Goal: Complete application form

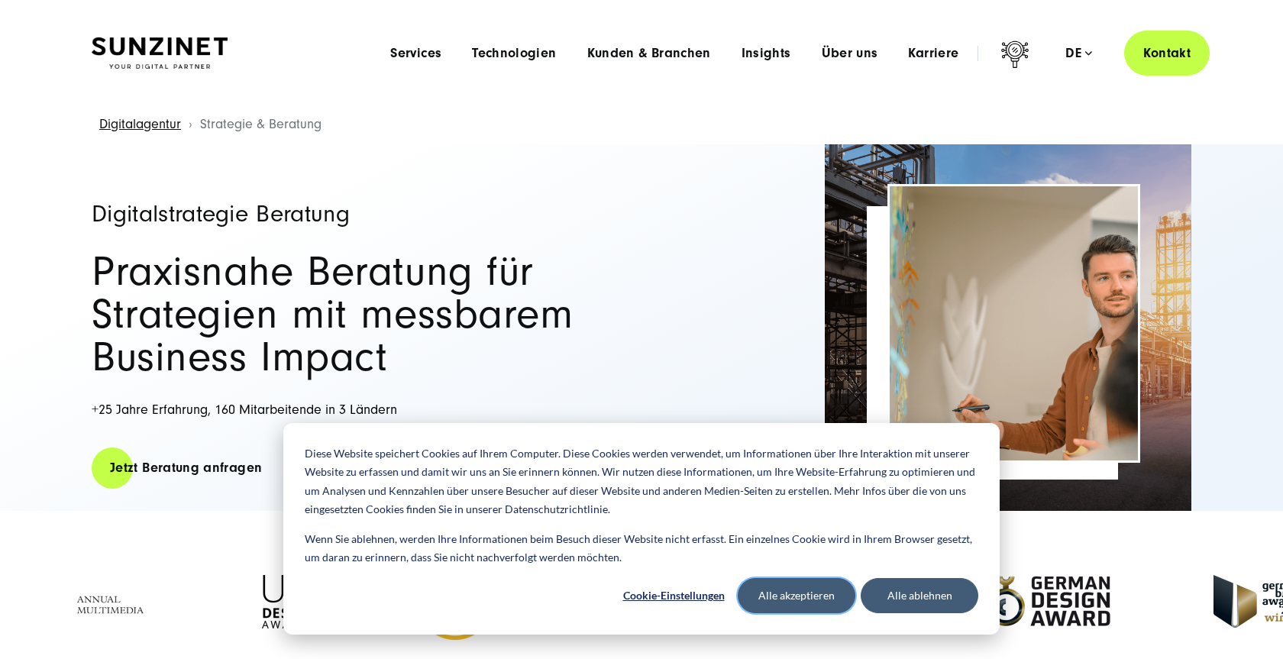
click at [809, 586] on button "Alle akzeptieren" at bounding box center [797, 595] width 118 height 35
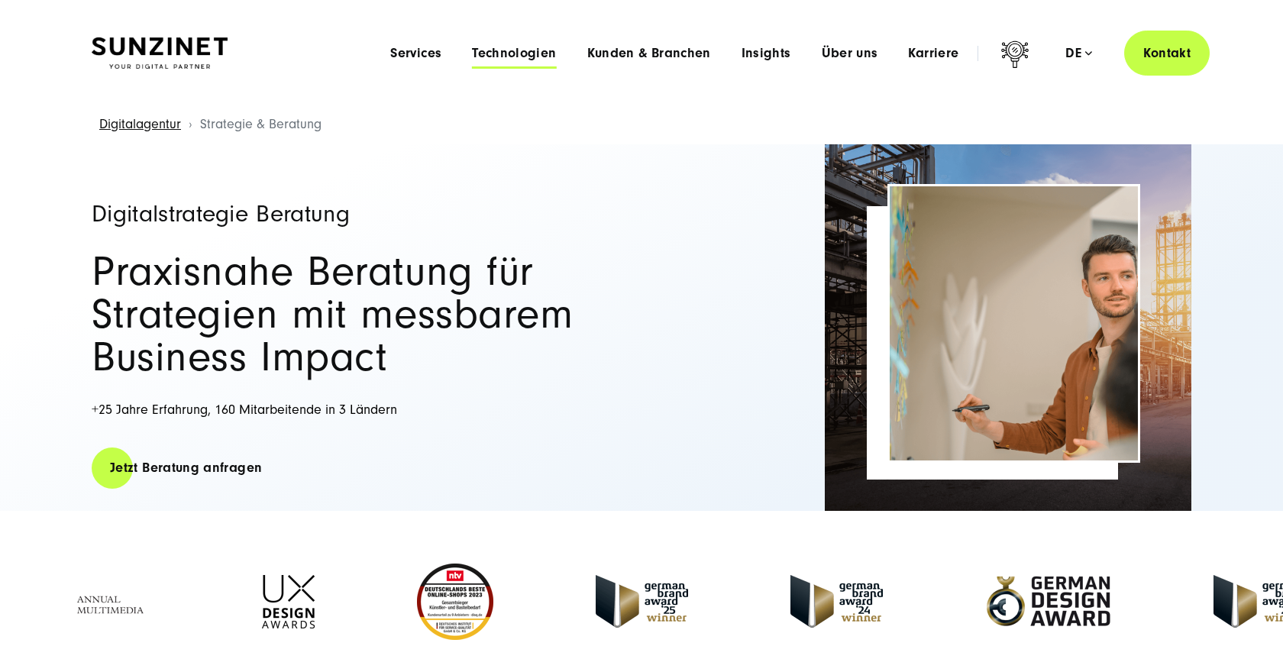
click at [490, 51] on span "Technologien" at bounding box center [514, 53] width 84 height 15
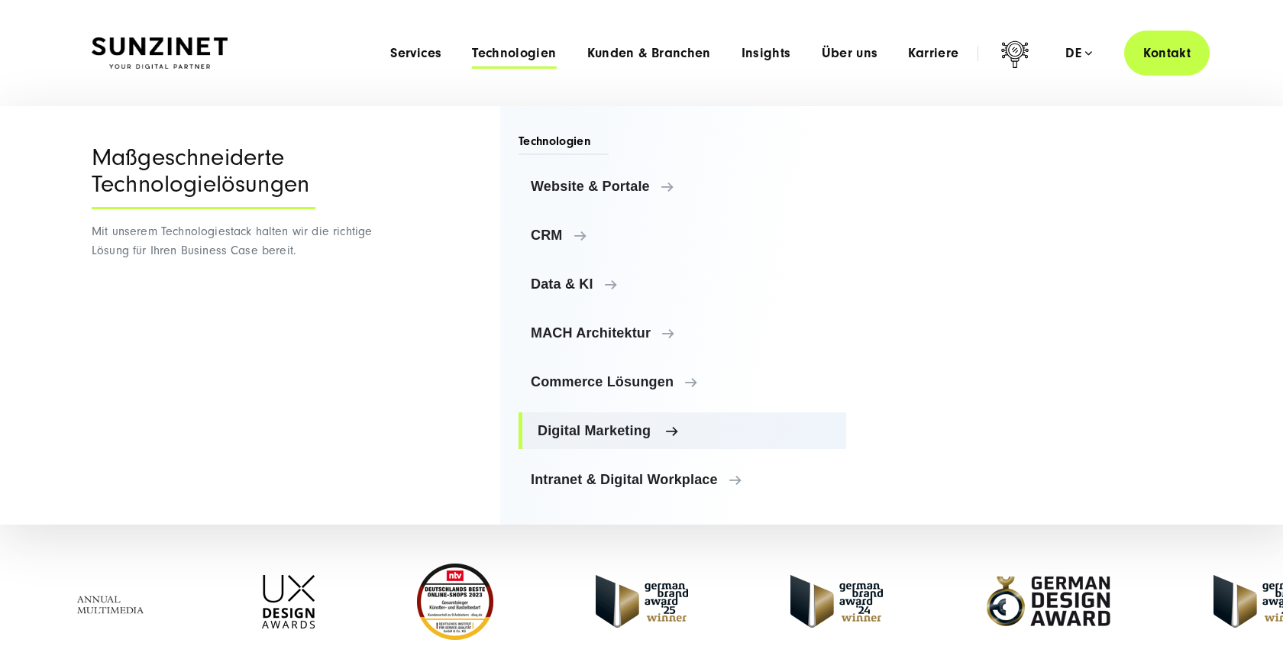
click at [624, 429] on span "Digital Marketing" at bounding box center [686, 430] width 296 height 15
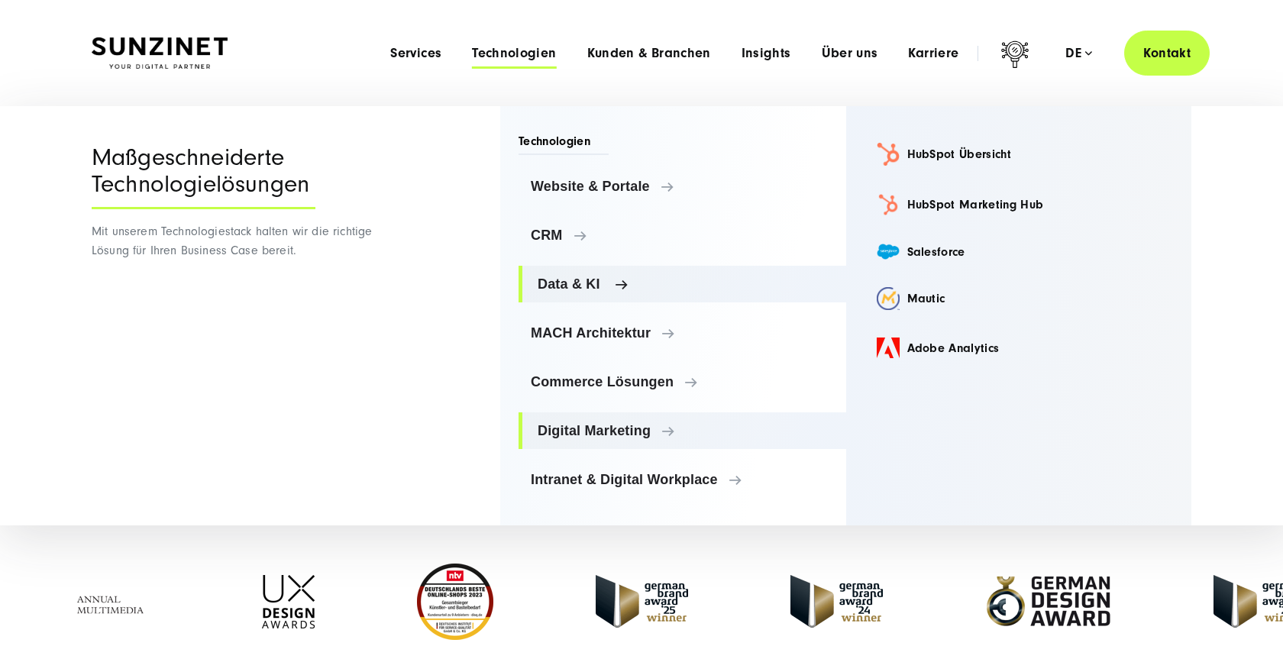
click at [584, 279] on span "Data & KI" at bounding box center [686, 284] width 296 height 15
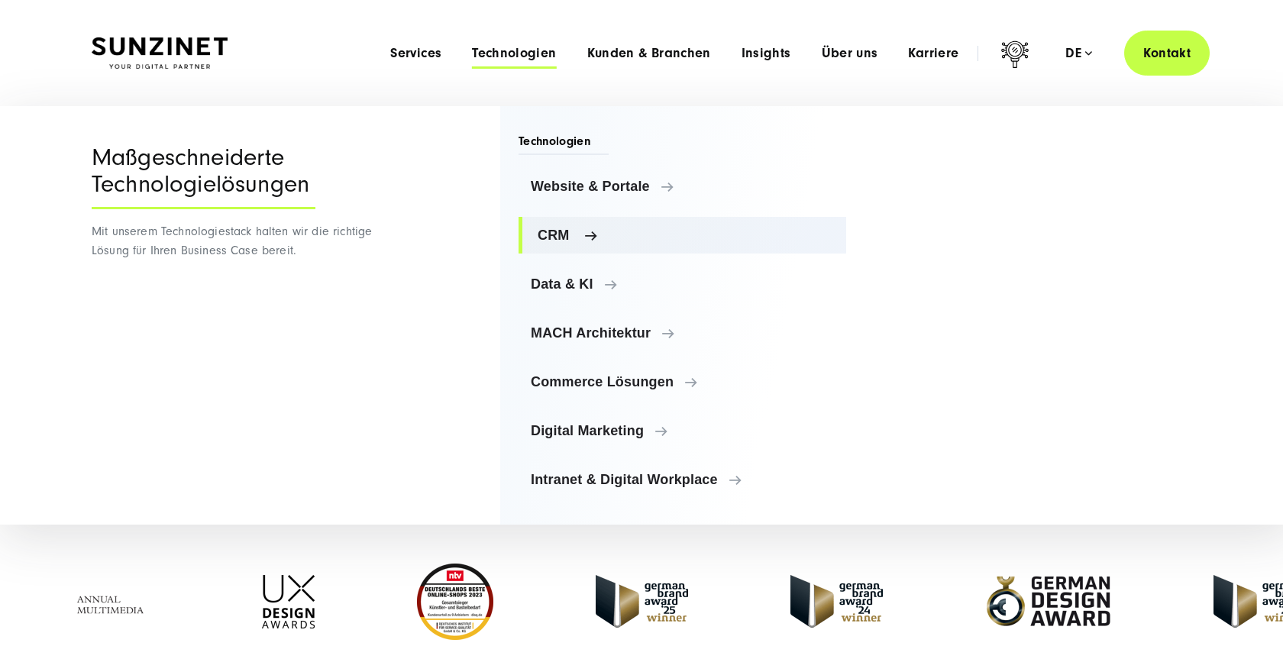
click at [558, 233] on span "CRM" at bounding box center [686, 235] width 296 height 15
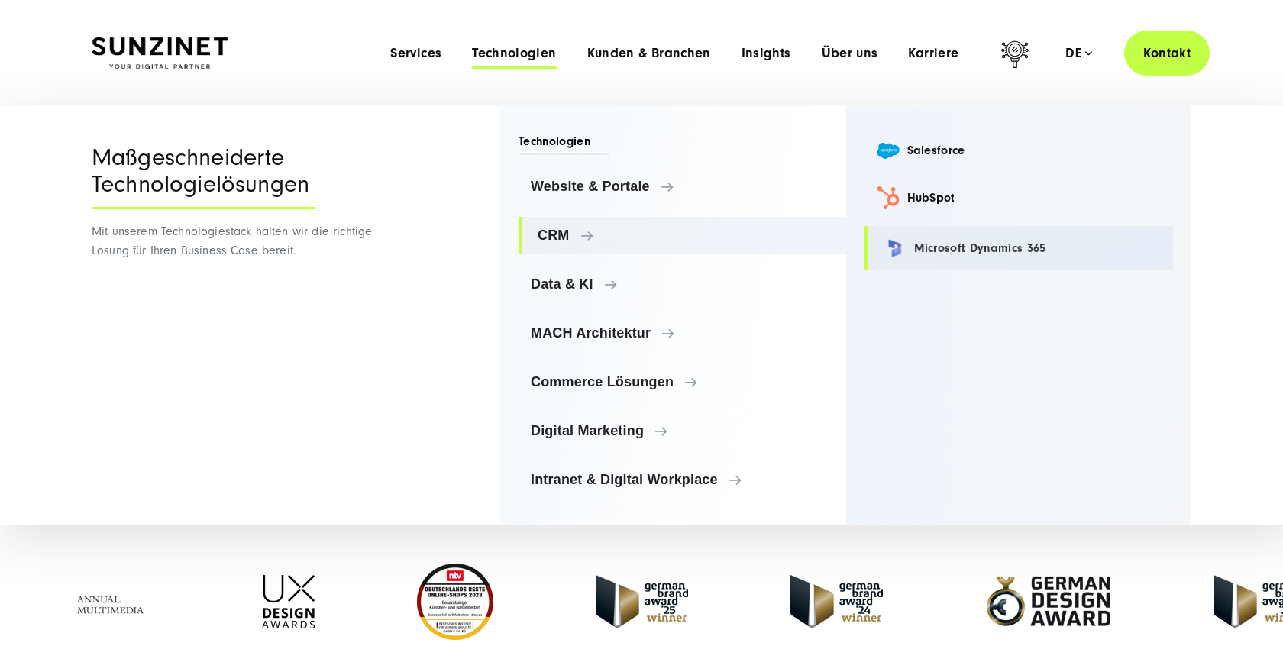
click at [930, 242] on link "Microsoft Dynamics 365" at bounding box center [1019, 248] width 309 height 44
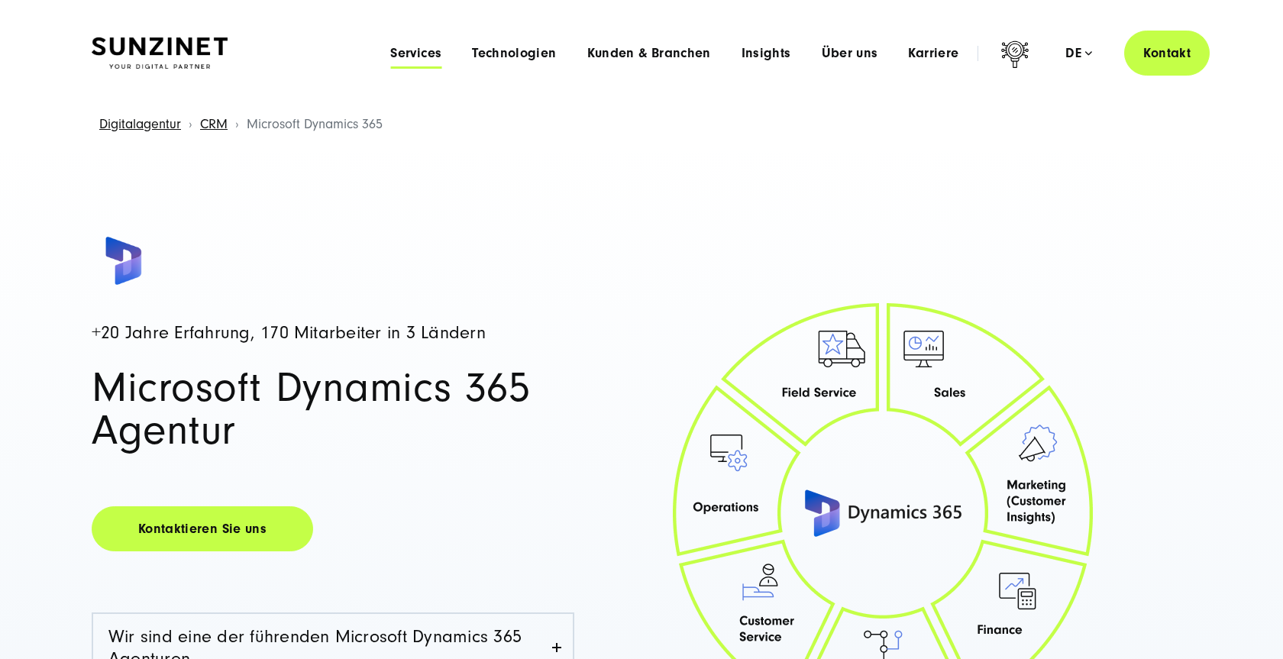
click at [413, 48] on span "Services" at bounding box center [415, 53] width 51 height 15
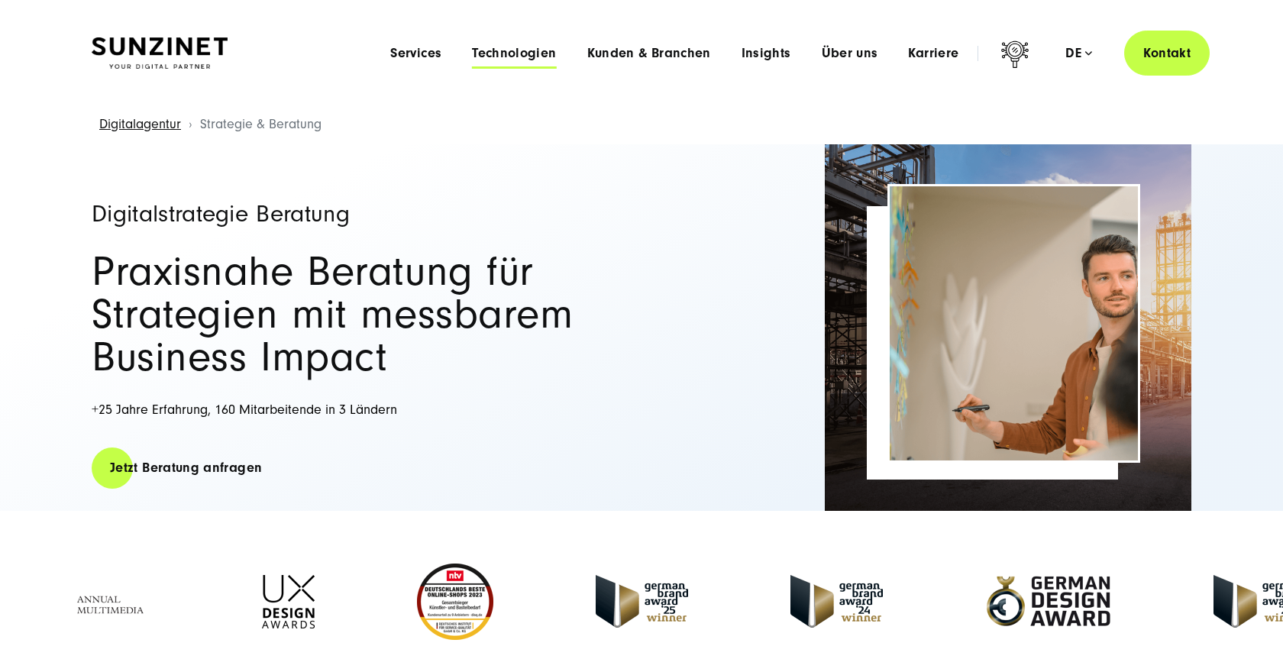
click at [524, 58] on span "Technologien" at bounding box center [514, 53] width 84 height 15
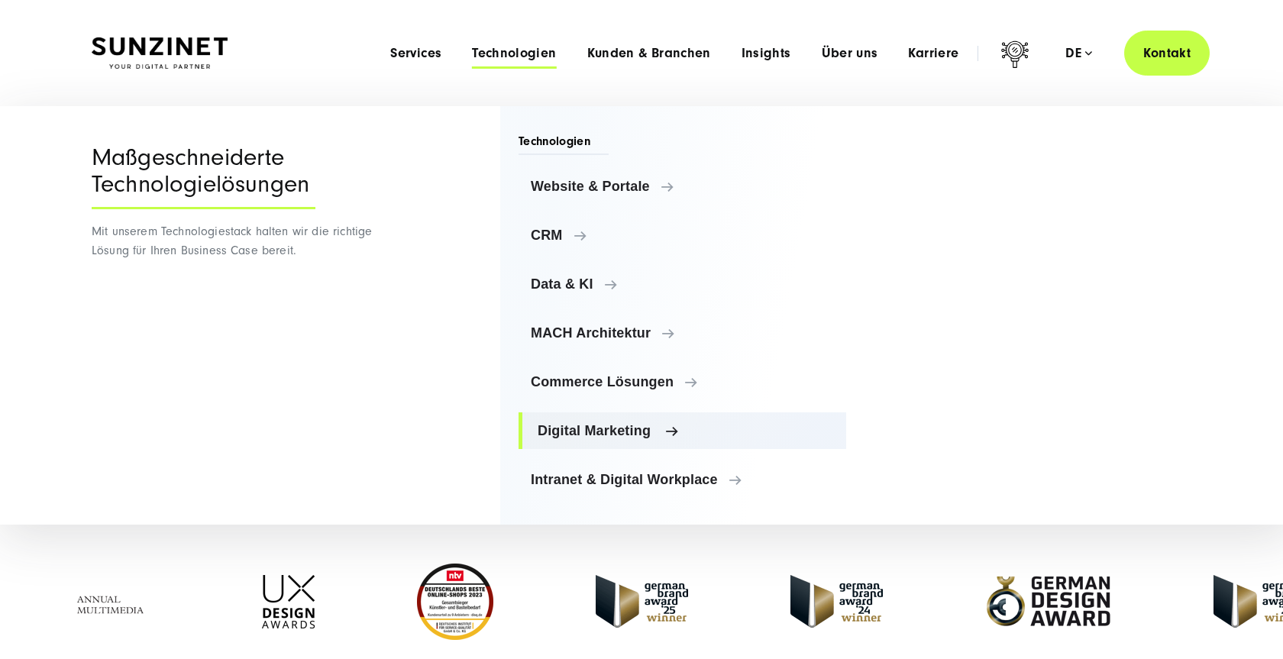
click at [597, 430] on span "Digital Marketing" at bounding box center [686, 430] width 296 height 15
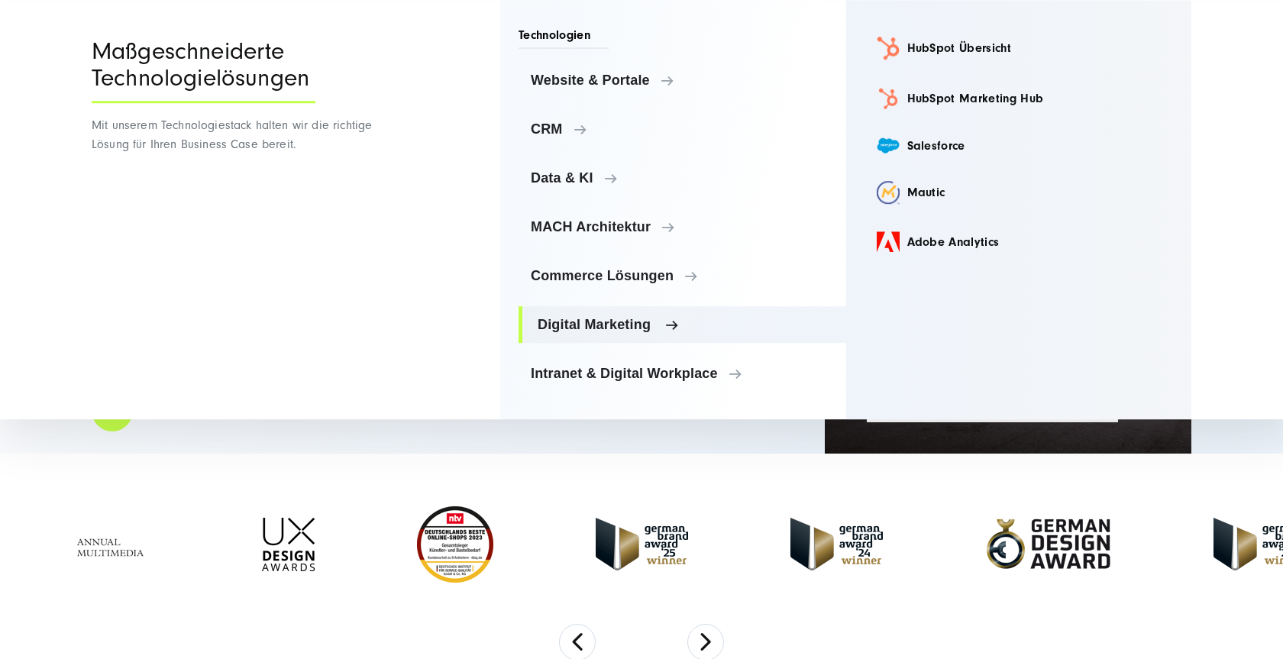
scroll to position [78, 0]
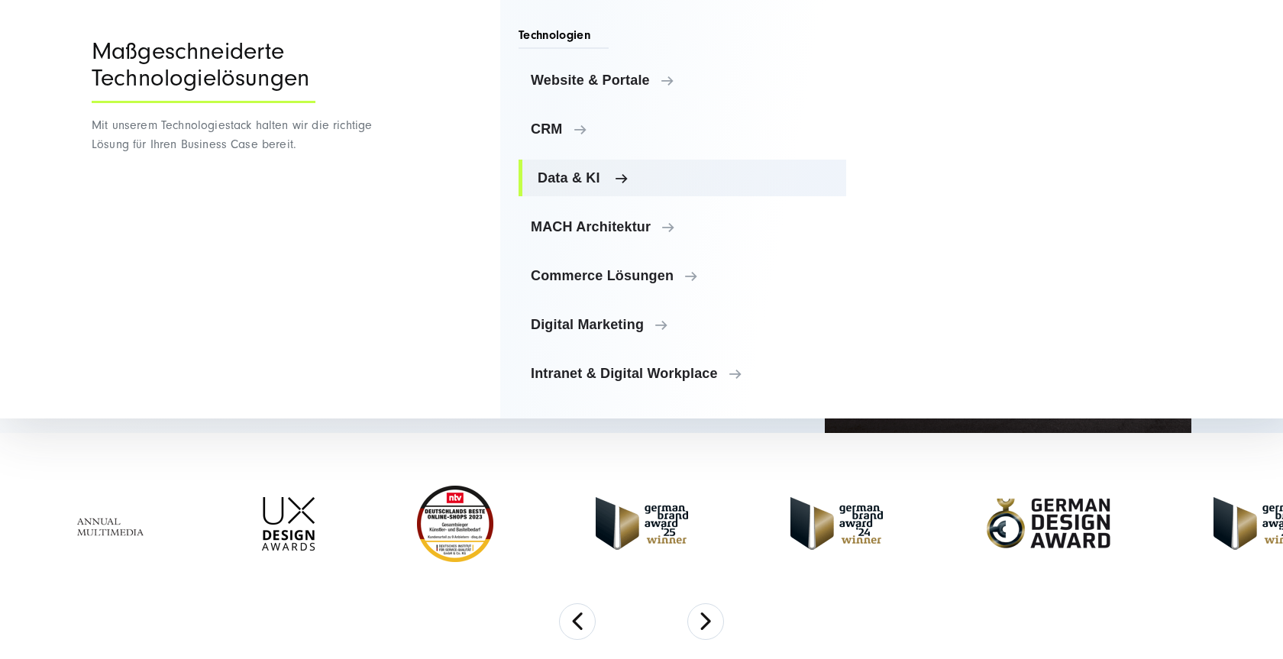
click at [576, 175] on span "Data & KI" at bounding box center [686, 177] width 296 height 15
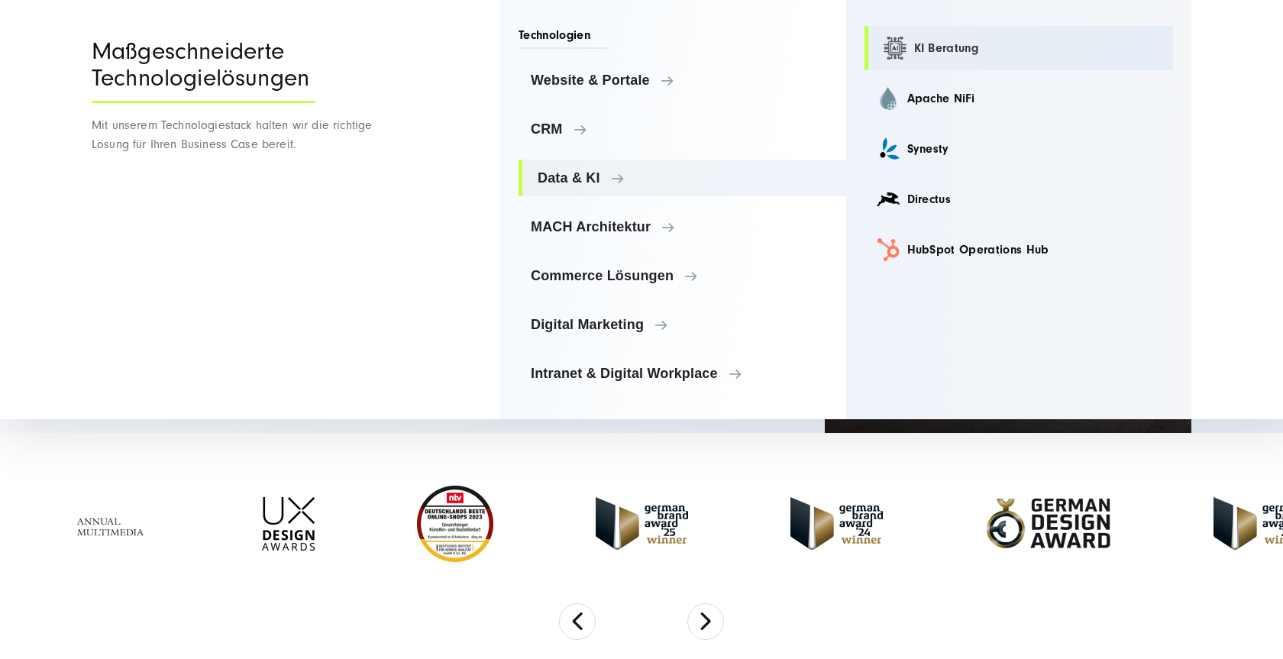
click at [961, 48] on link "KI Beratung" at bounding box center [1019, 48] width 309 height 44
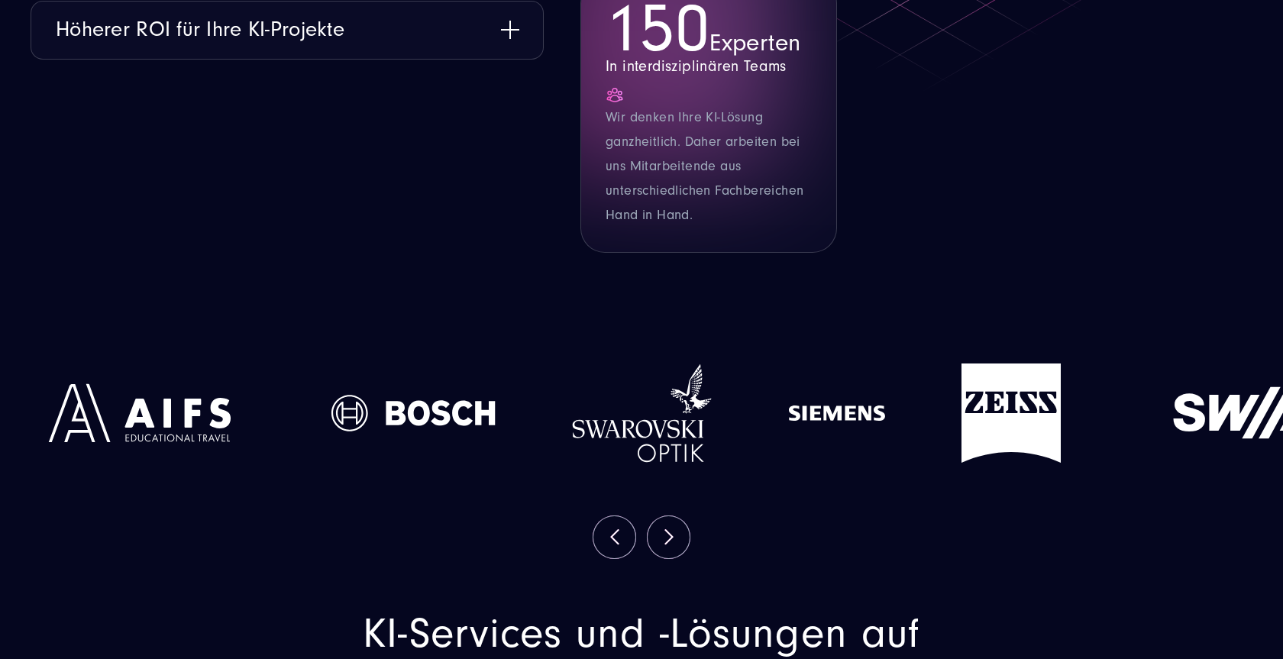
scroll to position [2493, 0]
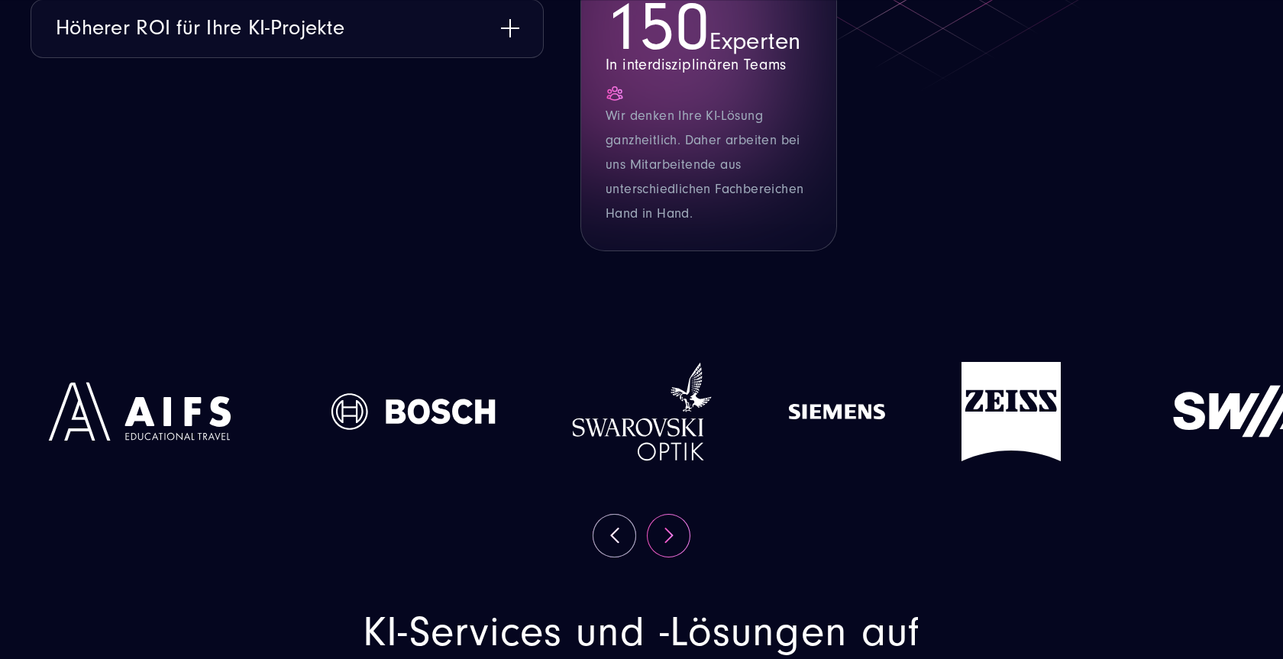
click at [675, 536] on button "Next" at bounding box center [669, 536] width 42 height 42
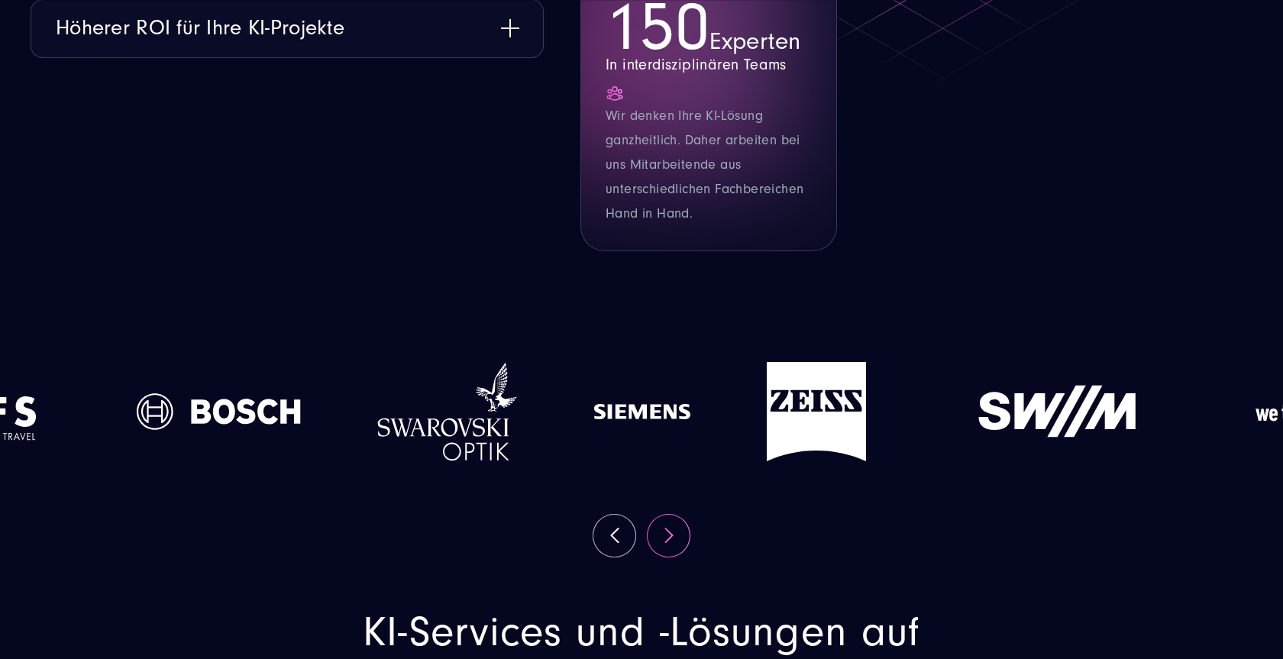
click at [675, 536] on button "Next" at bounding box center [669, 536] width 42 height 42
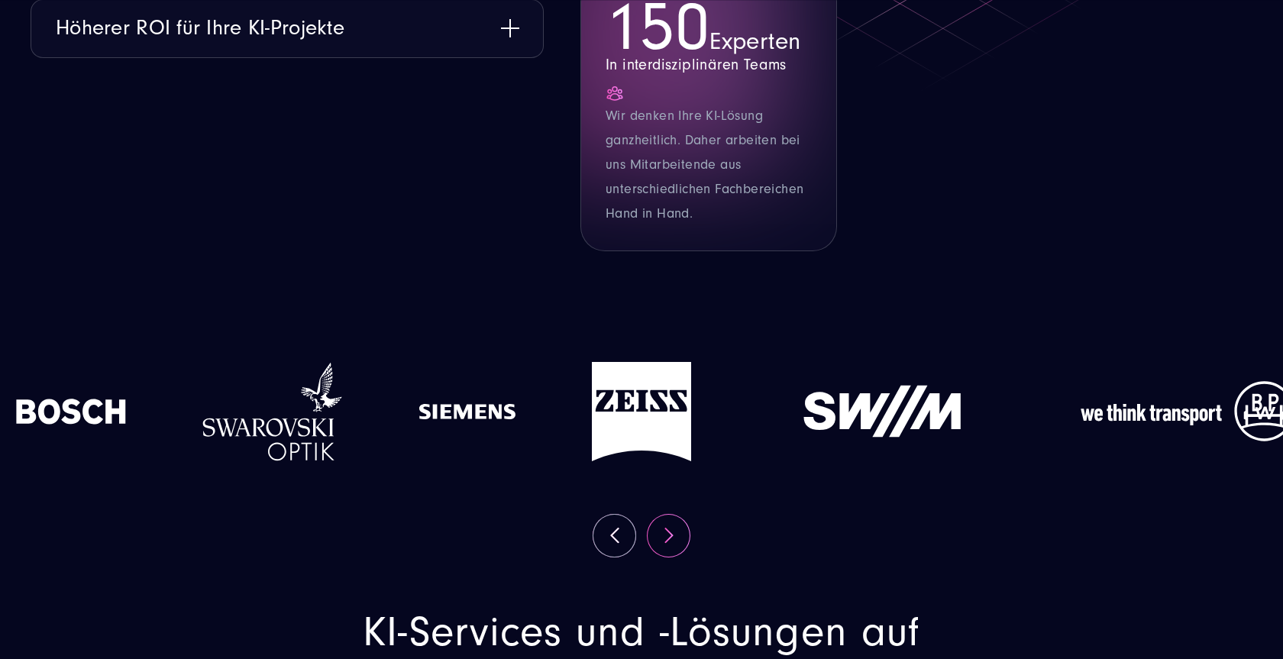
click at [675, 536] on button "Next" at bounding box center [669, 536] width 42 height 42
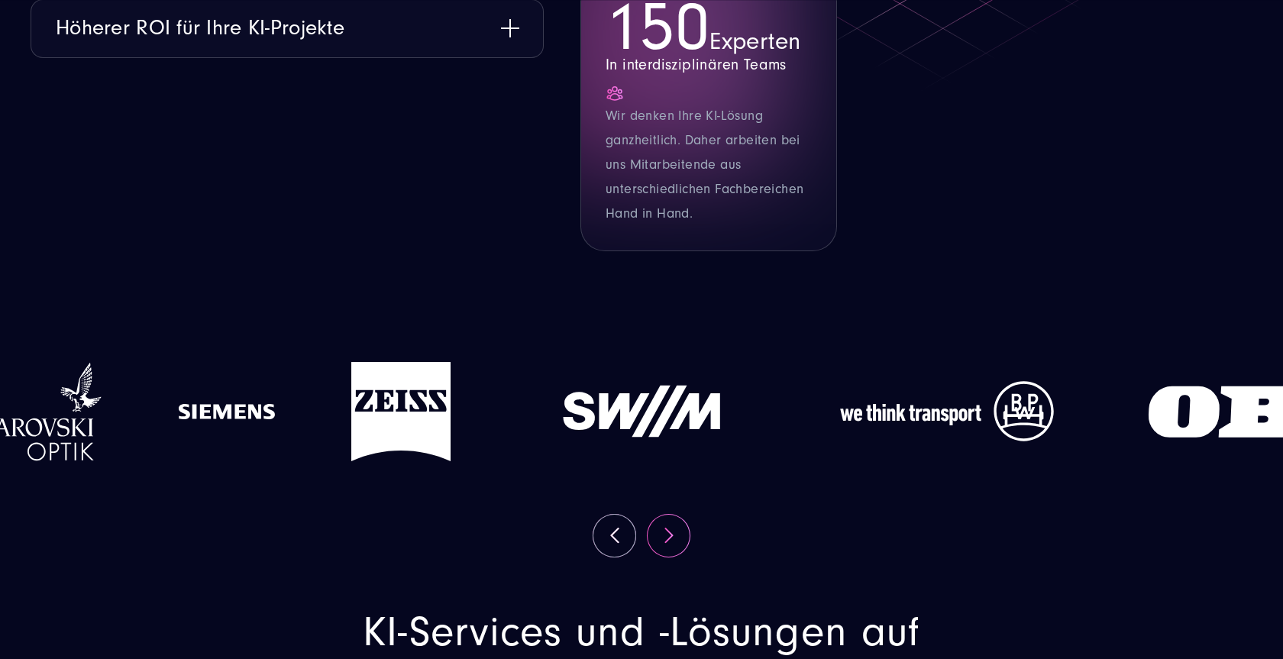
click at [675, 536] on button "Next" at bounding box center [669, 536] width 42 height 42
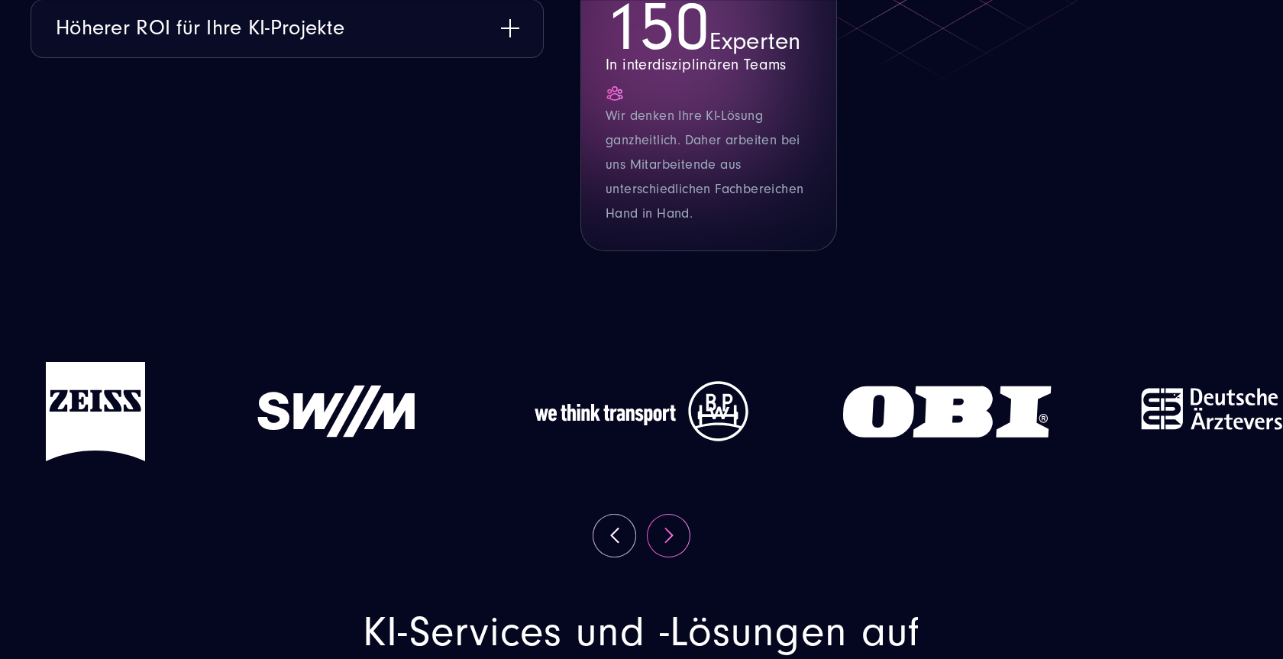
click at [675, 536] on button "Next" at bounding box center [669, 536] width 42 height 42
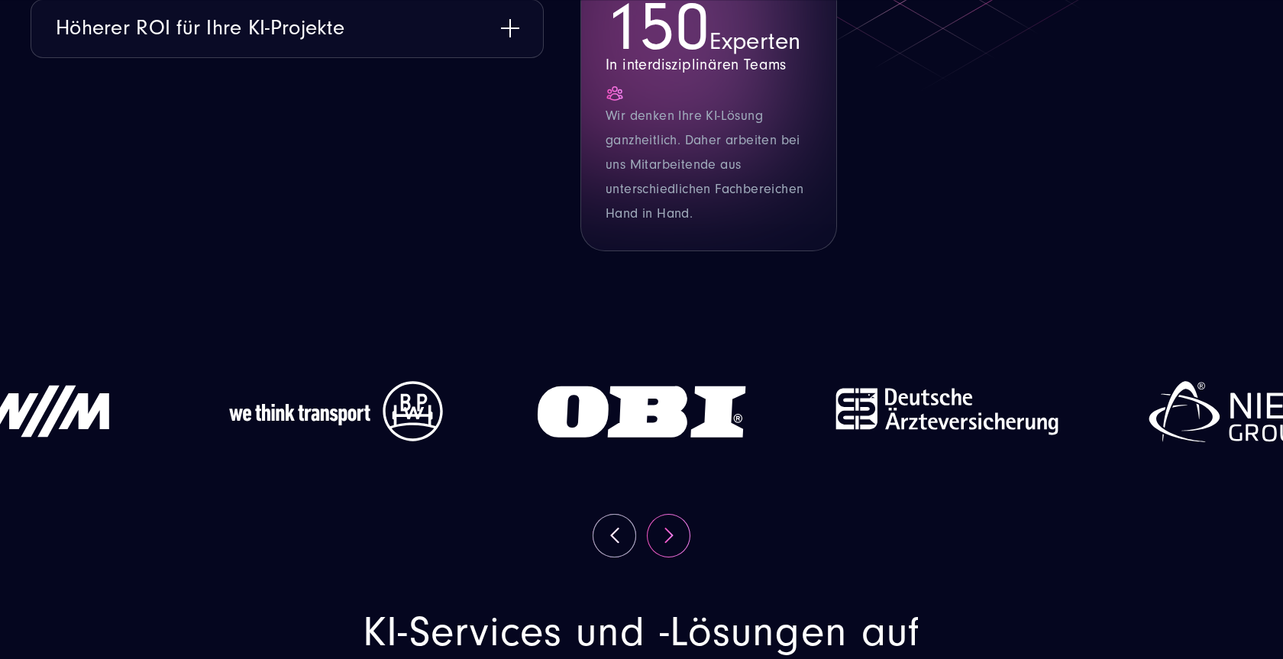
click at [675, 536] on button "Next" at bounding box center [669, 536] width 42 height 42
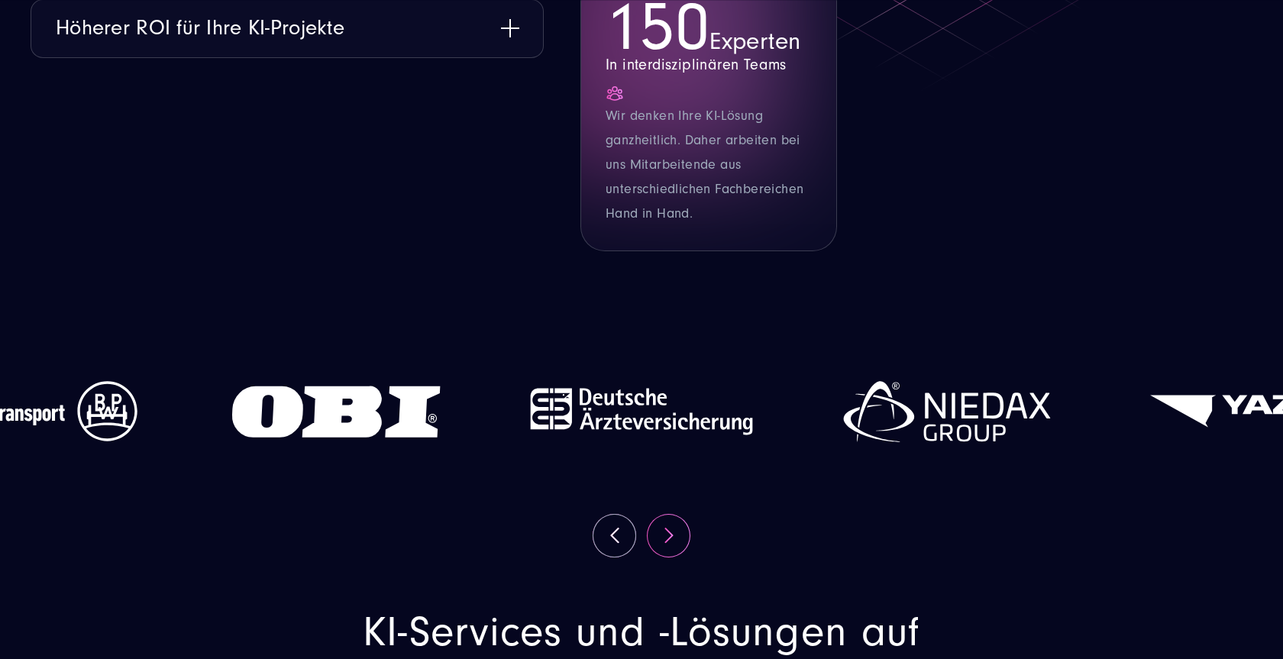
click at [675, 536] on button "Next" at bounding box center [669, 536] width 42 height 42
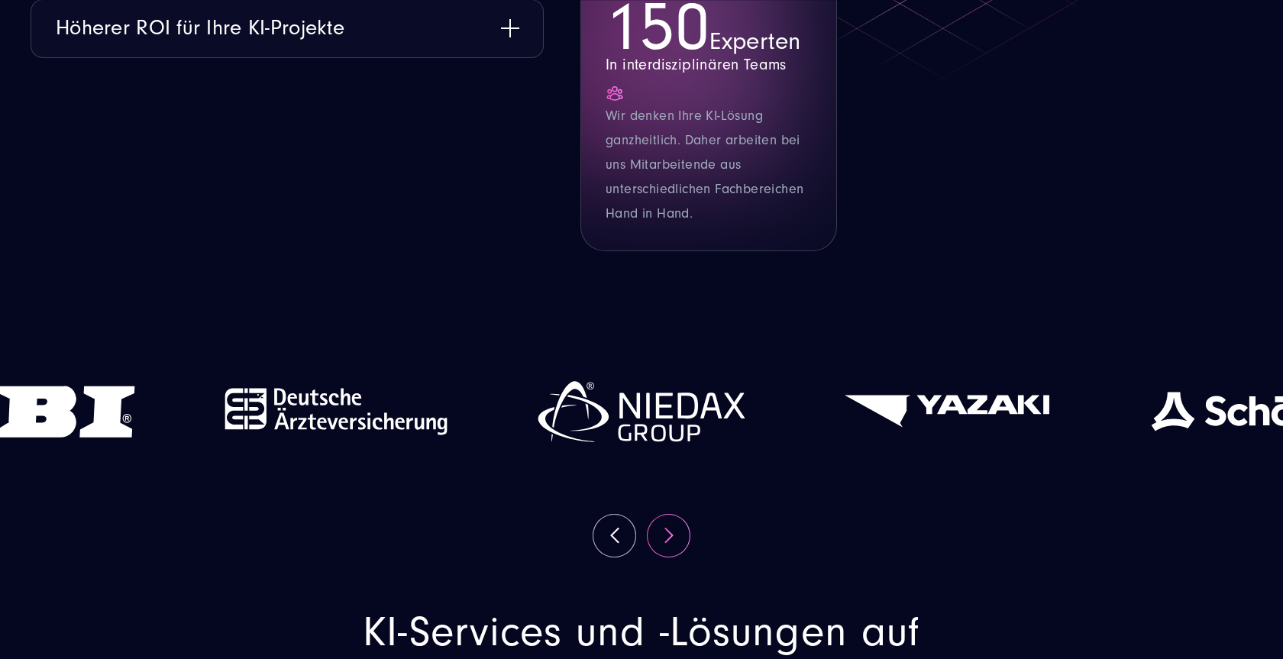
click at [675, 536] on button "Next" at bounding box center [669, 536] width 42 height 42
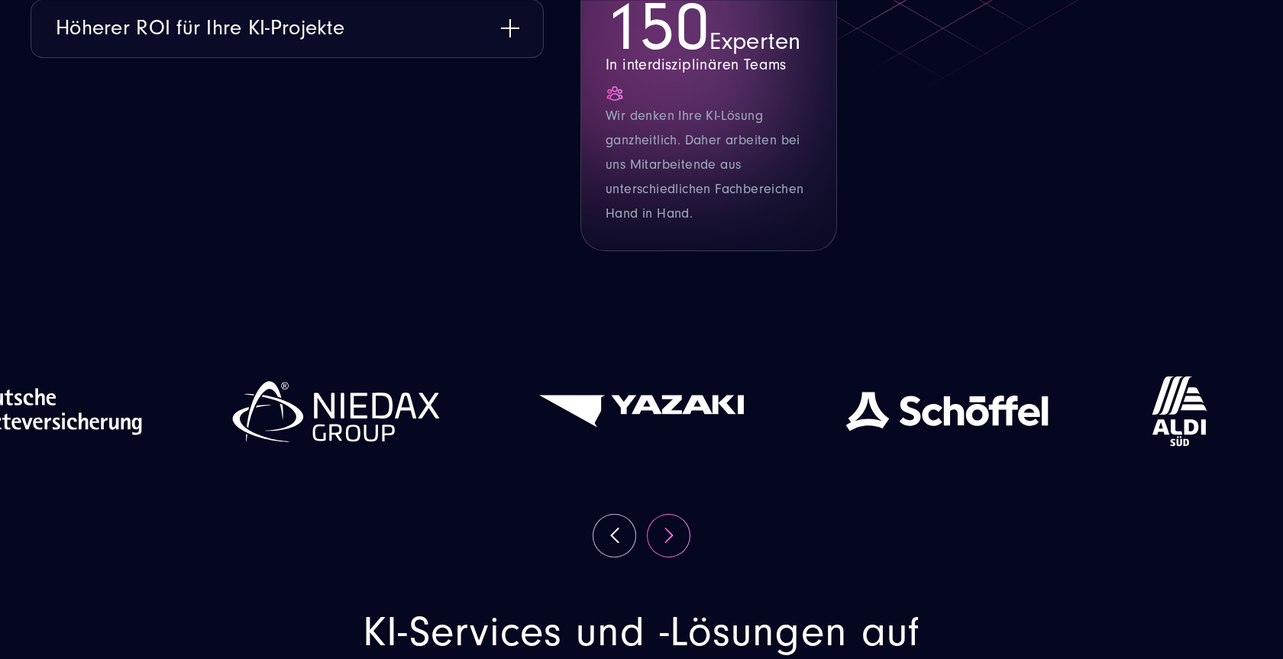
click at [675, 536] on button "Next" at bounding box center [669, 536] width 42 height 42
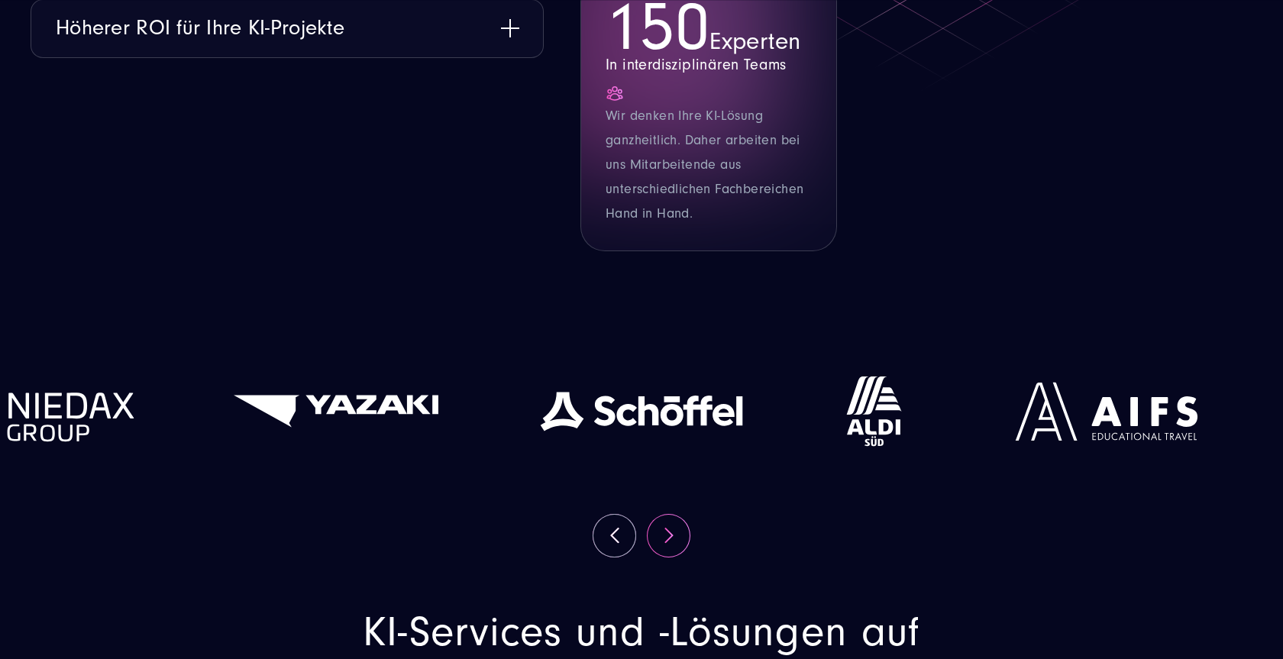
click at [675, 536] on button "Next" at bounding box center [669, 536] width 42 height 42
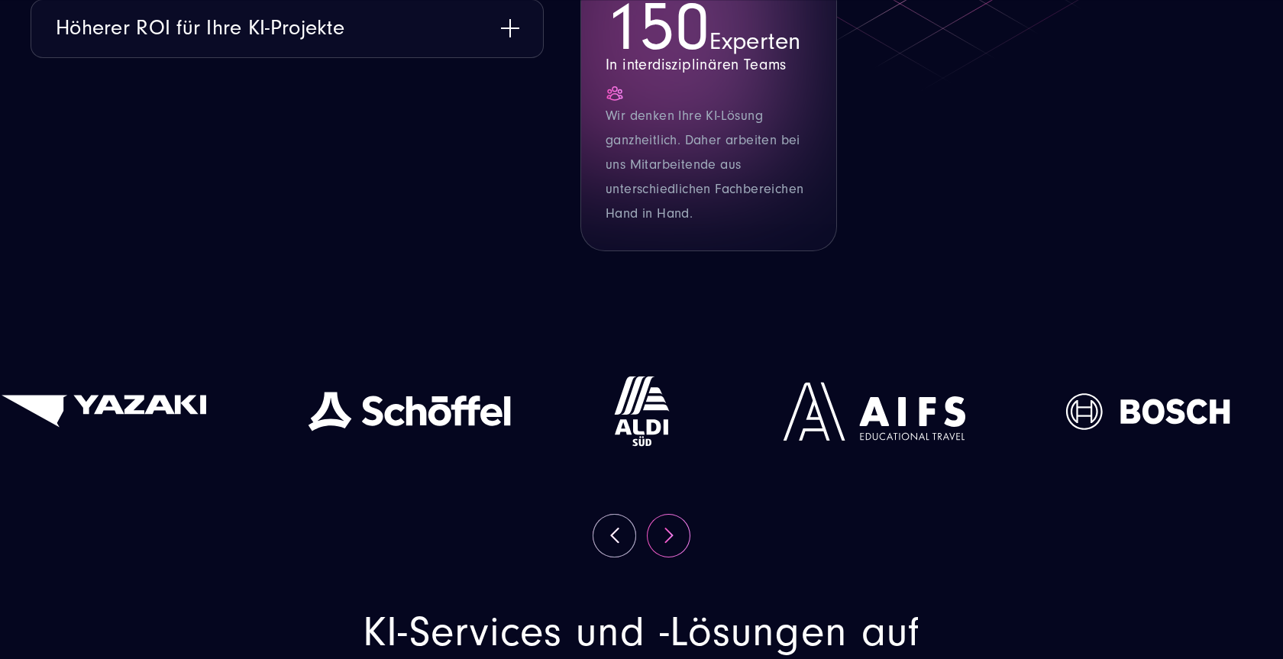
click at [675, 536] on button "Next" at bounding box center [669, 536] width 42 height 42
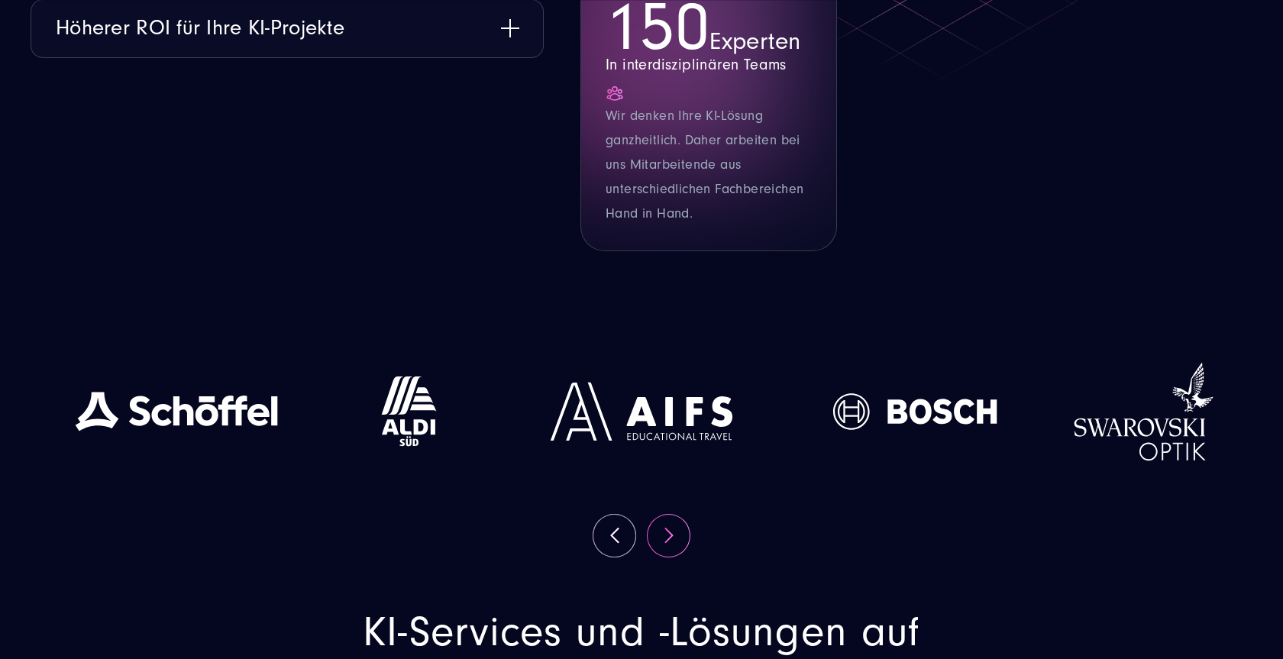
click at [675, 536] on button "Next" at bounding box center [669, 536] width 42 height 42
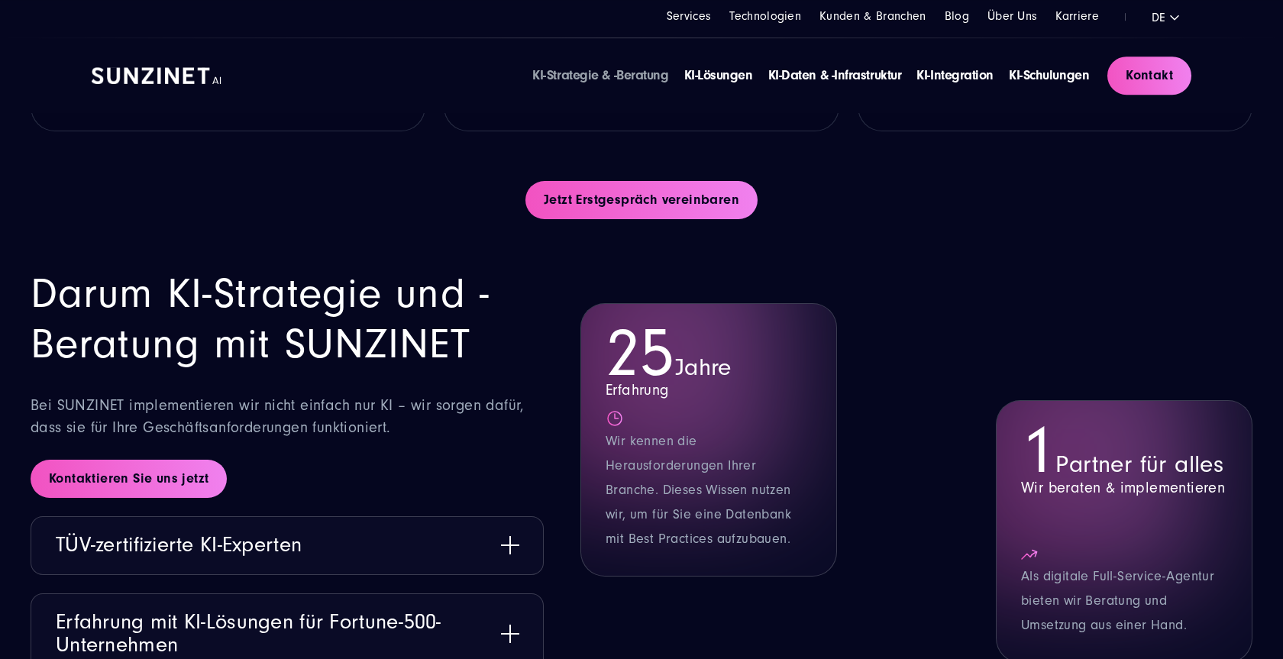
scroll to position [1636, 0]
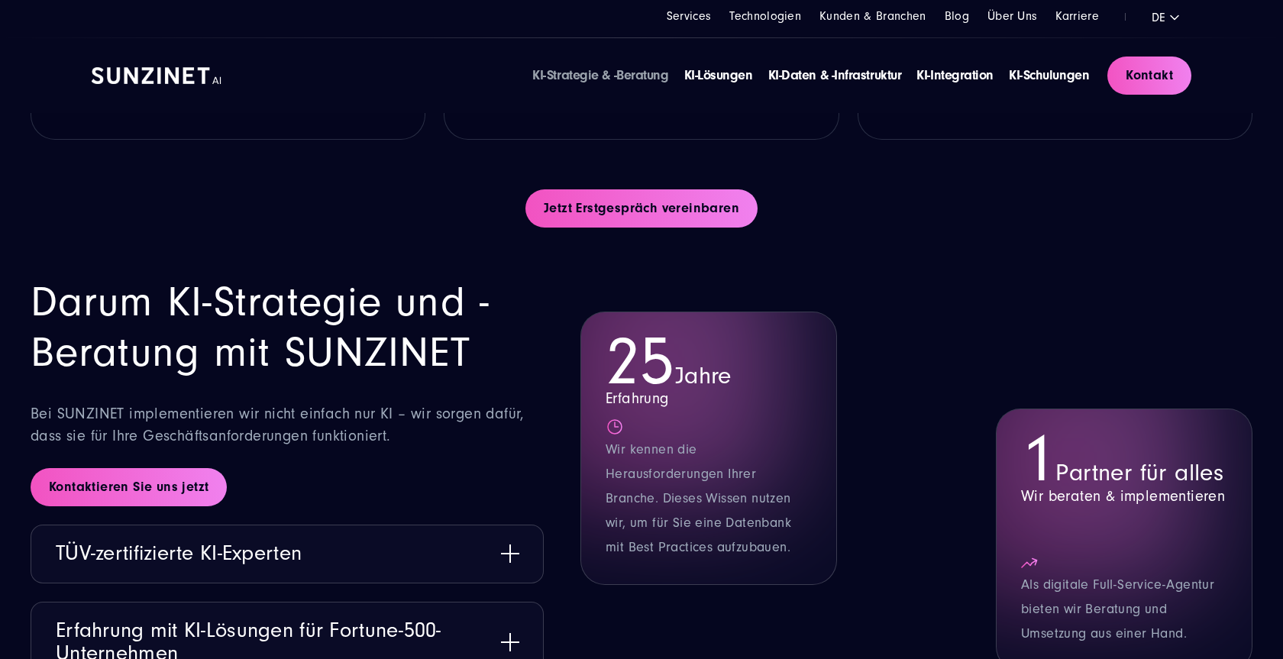
drag, startPoint x: 86, startPoint y: 75, endPoint x: 196, endPoint y: 82, distance: 111.0
click at [196, 82] on div "KI-Strategie & -Beratung KI-Lösungen KI-Daten & -Infrastruktur KI-Integration K…" at bounding box center [641, 75] width 1161 height 75
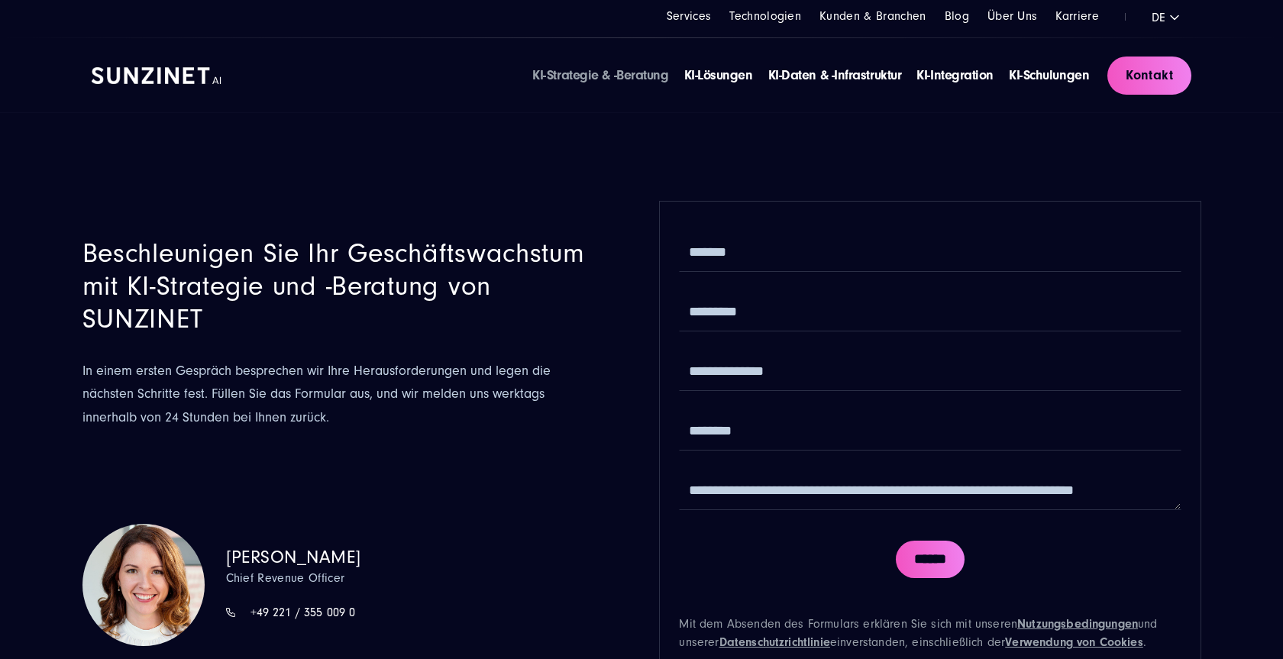
scroll to position [4208, 0]
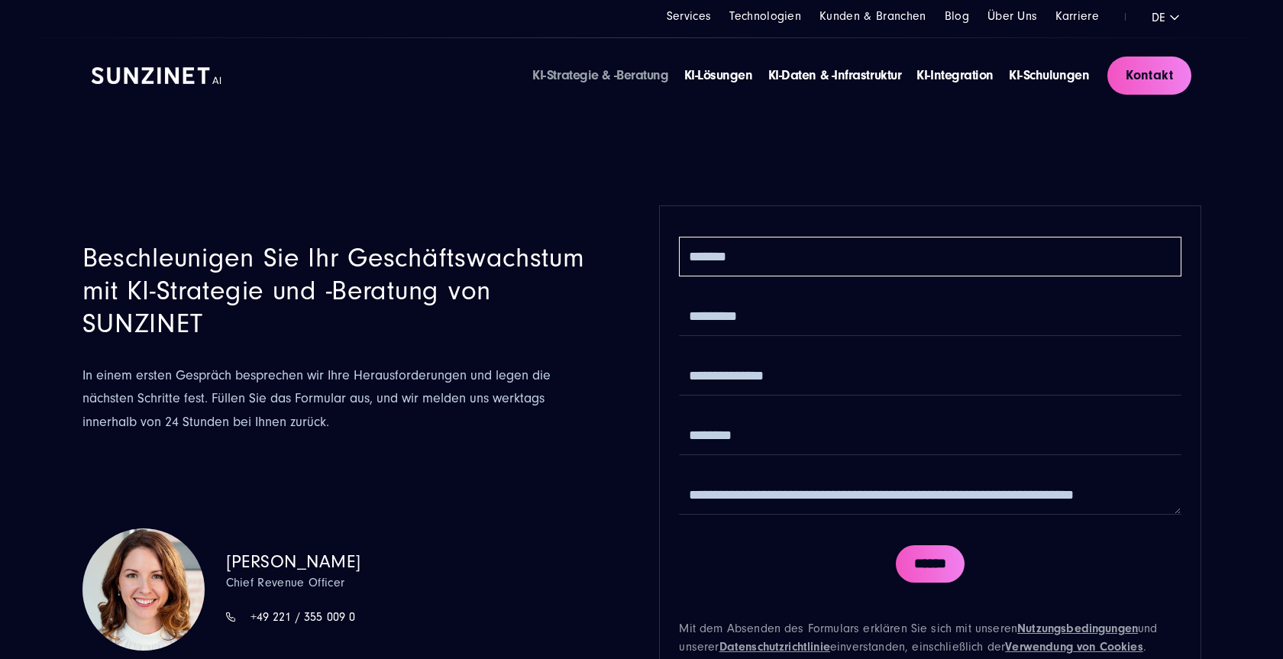
click at [743, 267] on input "text" at bounding box center [930, 257] width 502 height 40
type input "********"
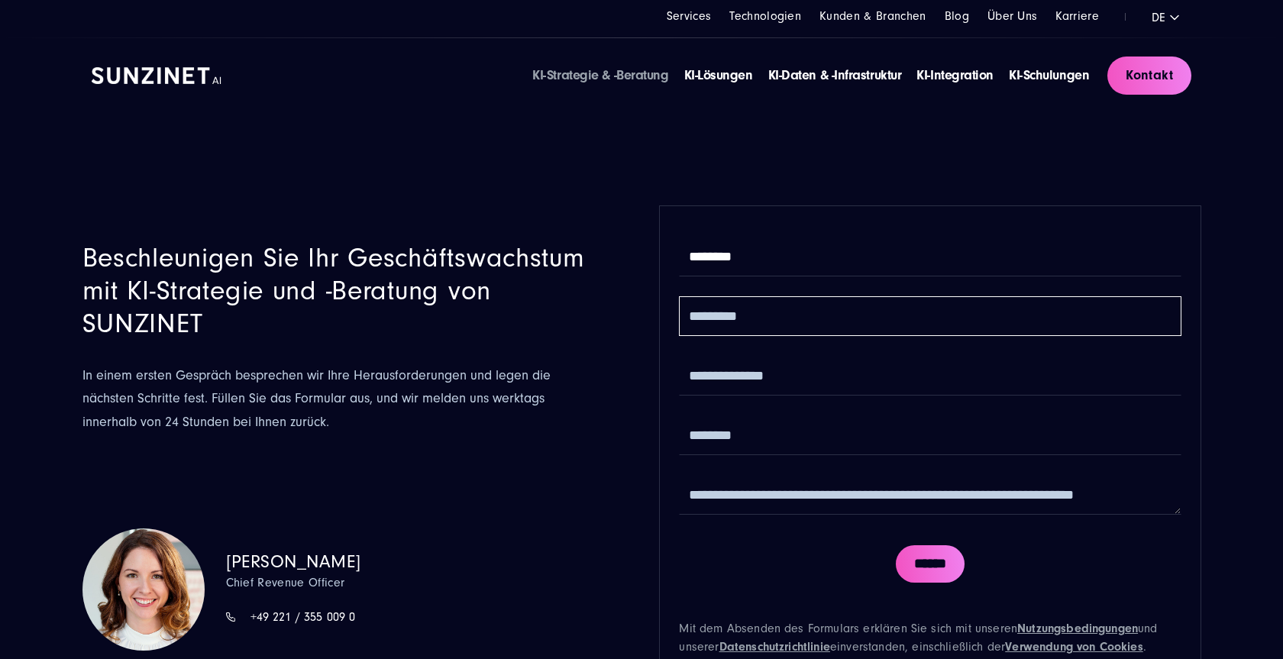
type input "******"
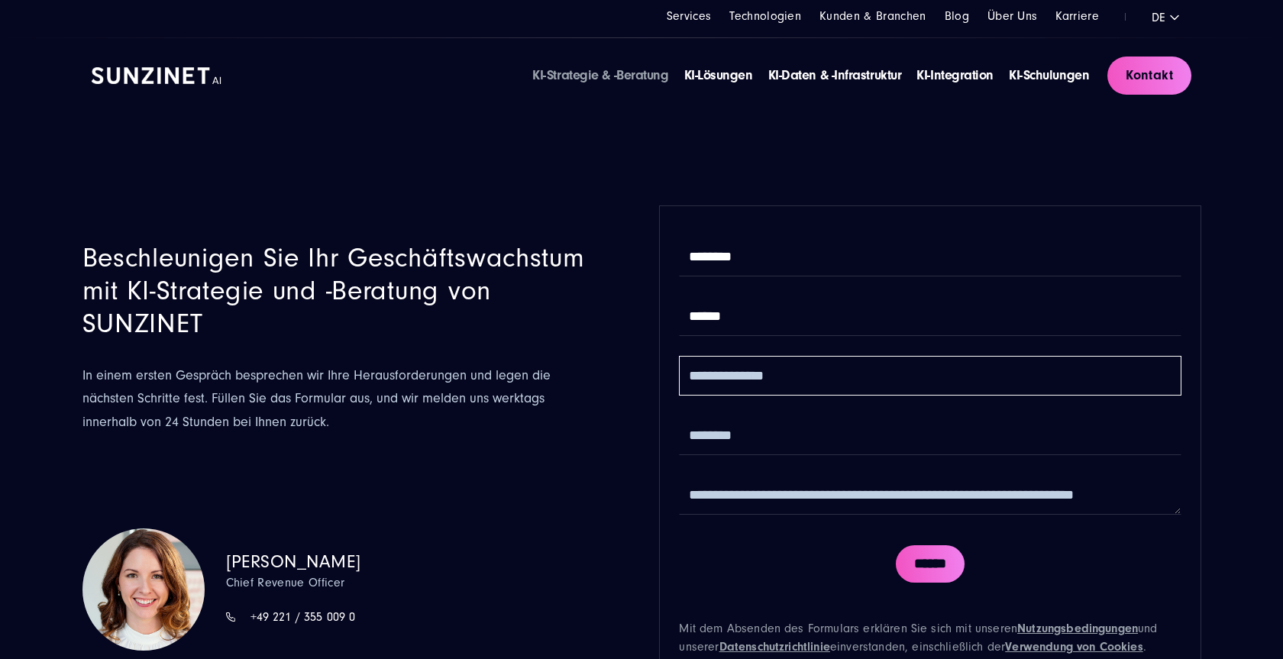
type input "**********"
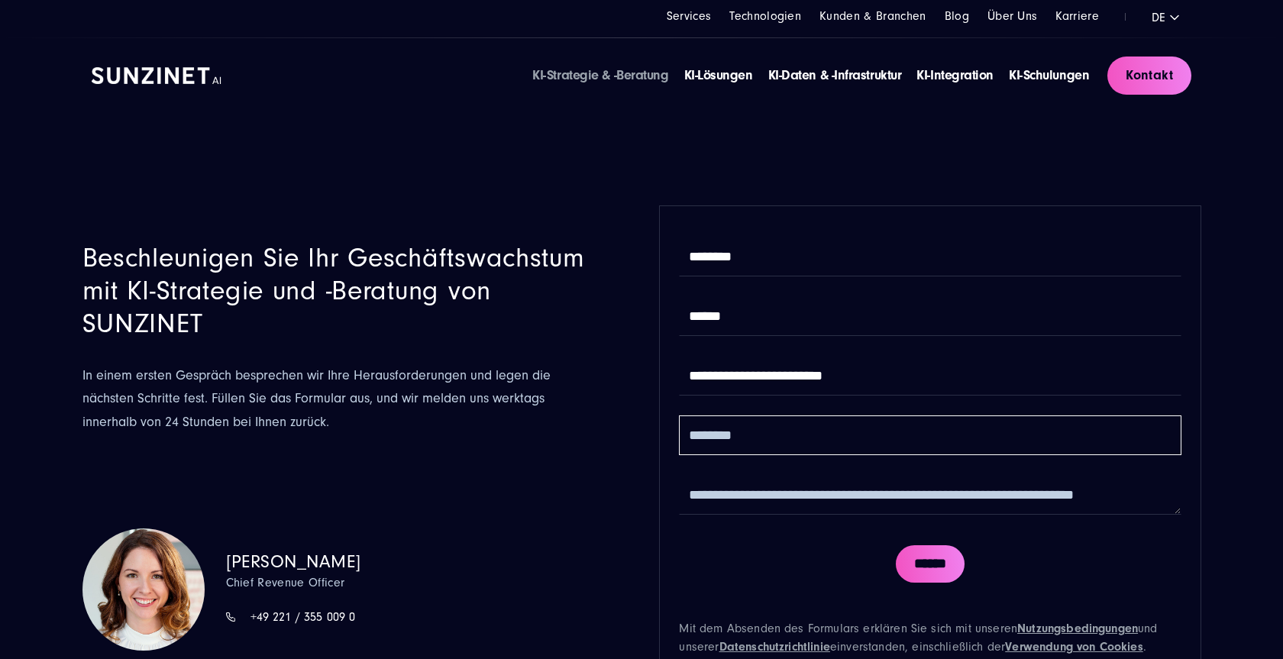
type input "**********"
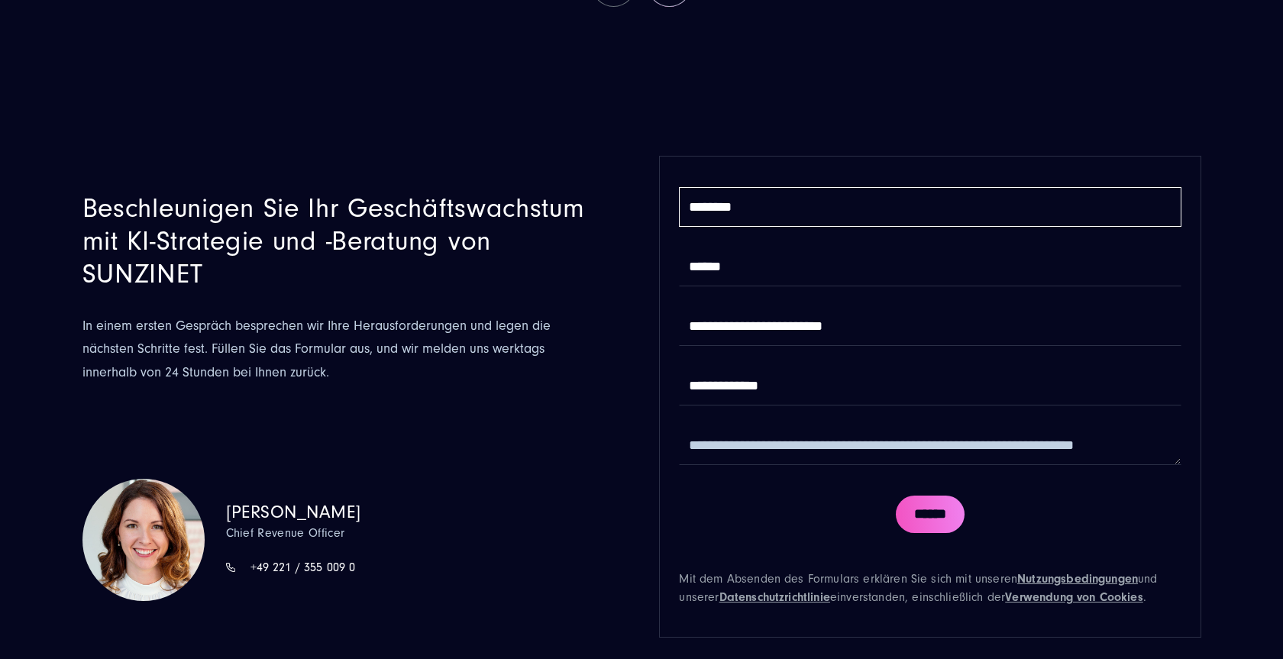
scroll to position [4285, 0]
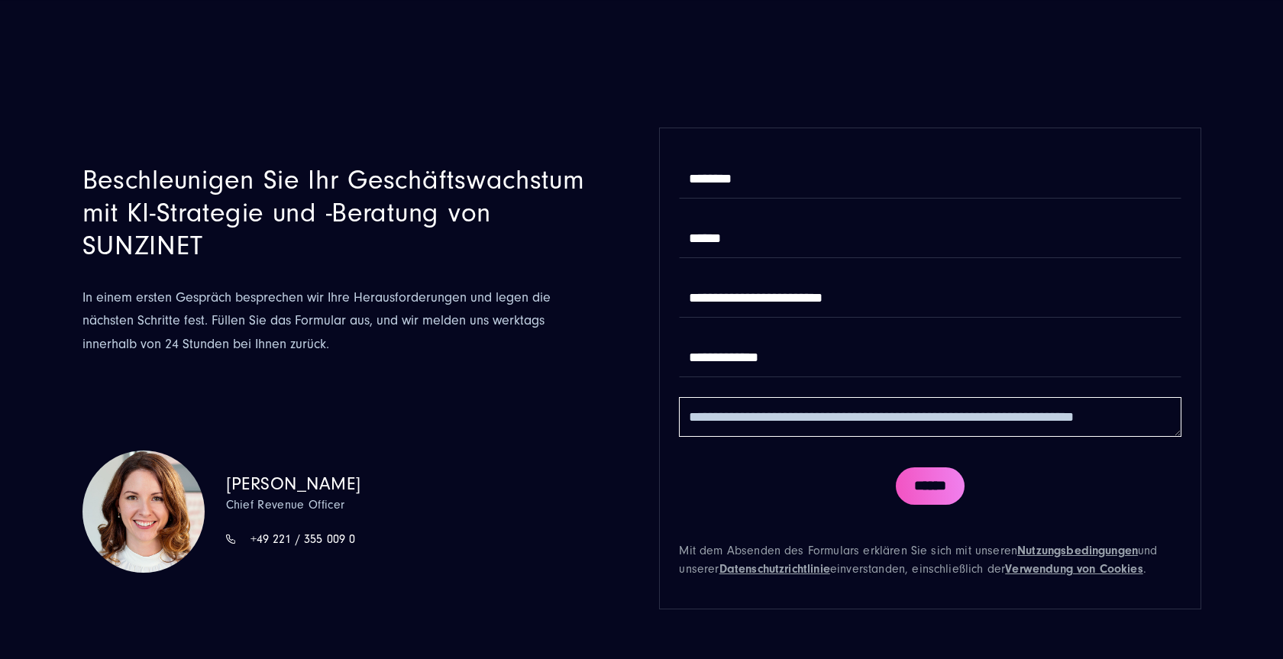
click at [805, 419] on textarea at bounding box center [930, 417] width 502 height 40
type textarea "*"
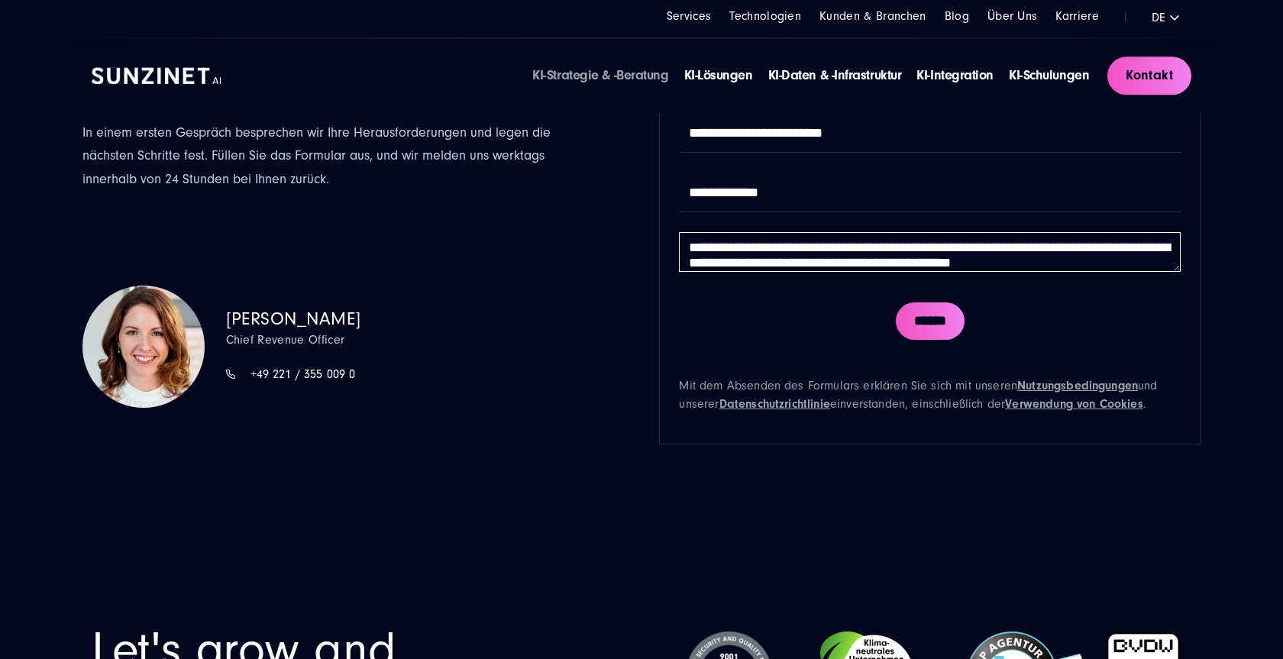
scroll to position [4441, 0]
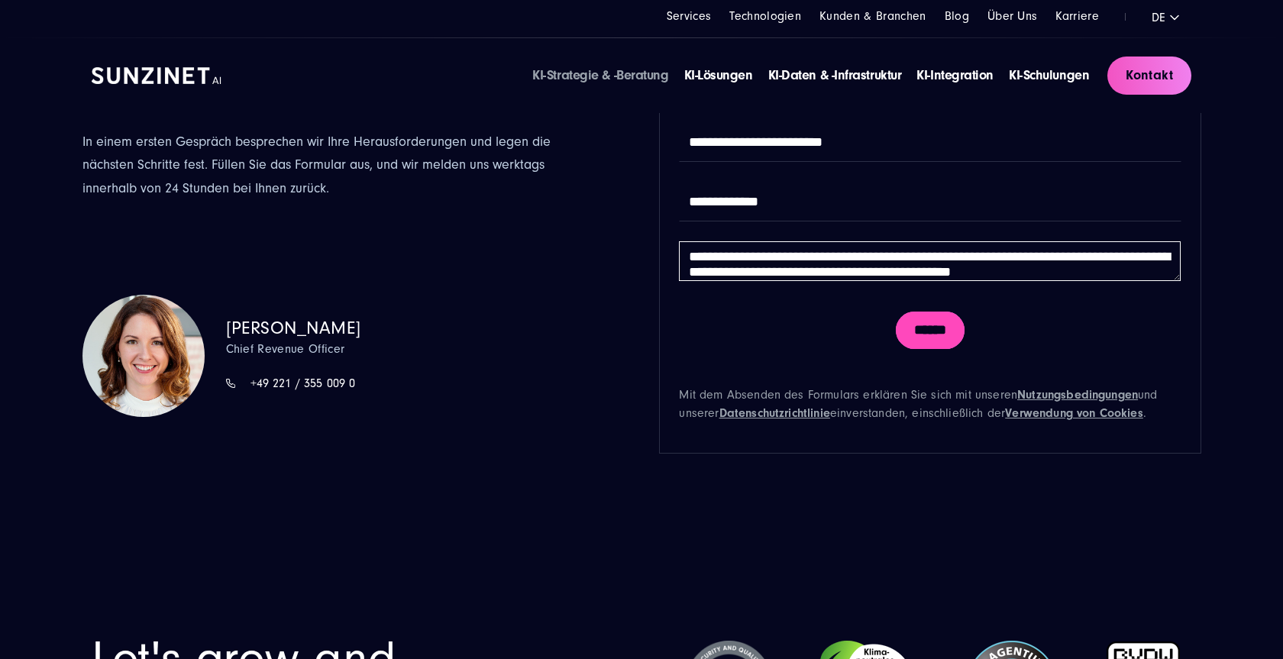
type textarea "**********"
click at [931, 346] on input "******" at bounding box center [930, 331] width 69 height 38
